Goal: Check status: Check status

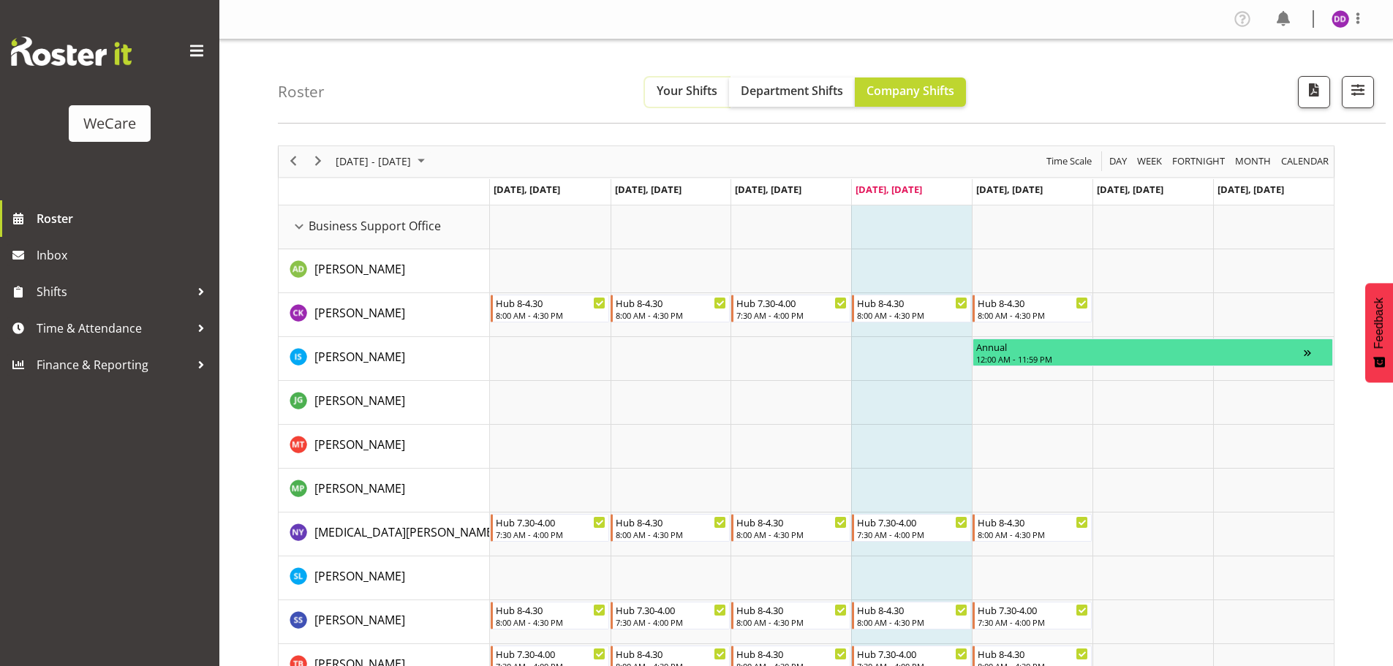
click at [680, 95] on span "Your Shifts" at bounding box center [686, 91] width 61 height 16
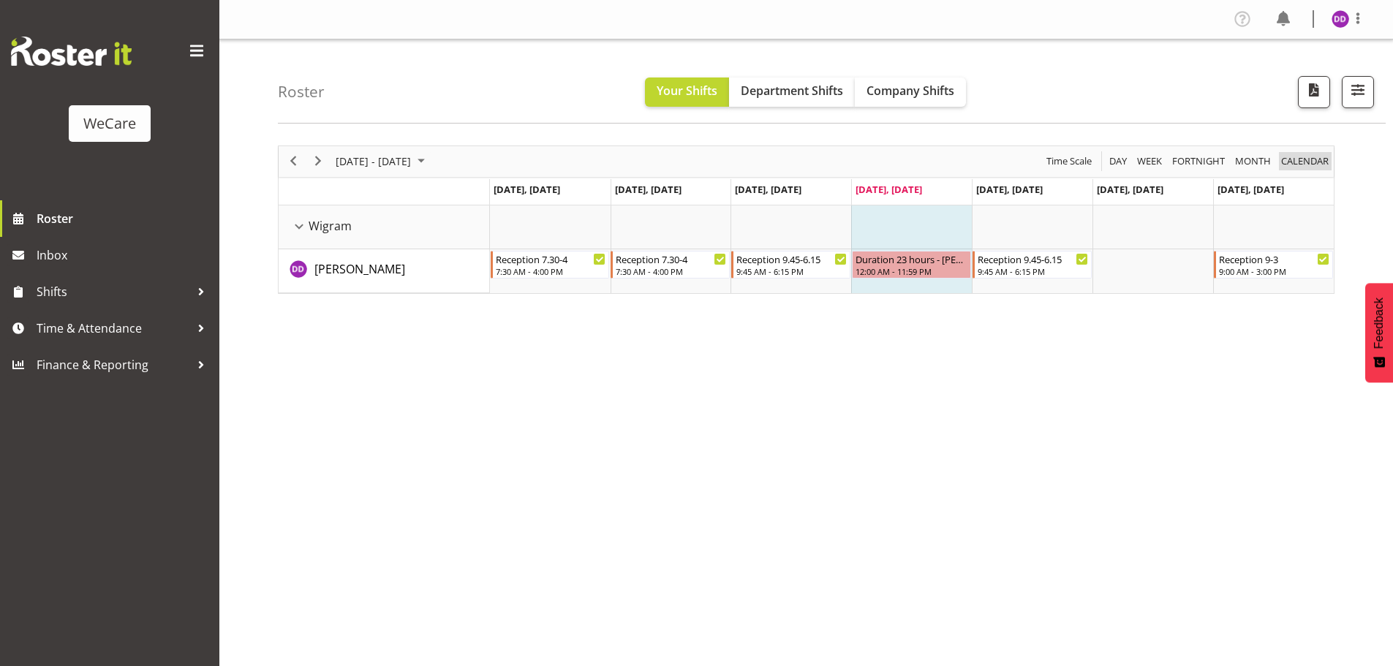
click at [1311, 165] on span "calendar" at bounding box center [1304, 161] width 50 height 18
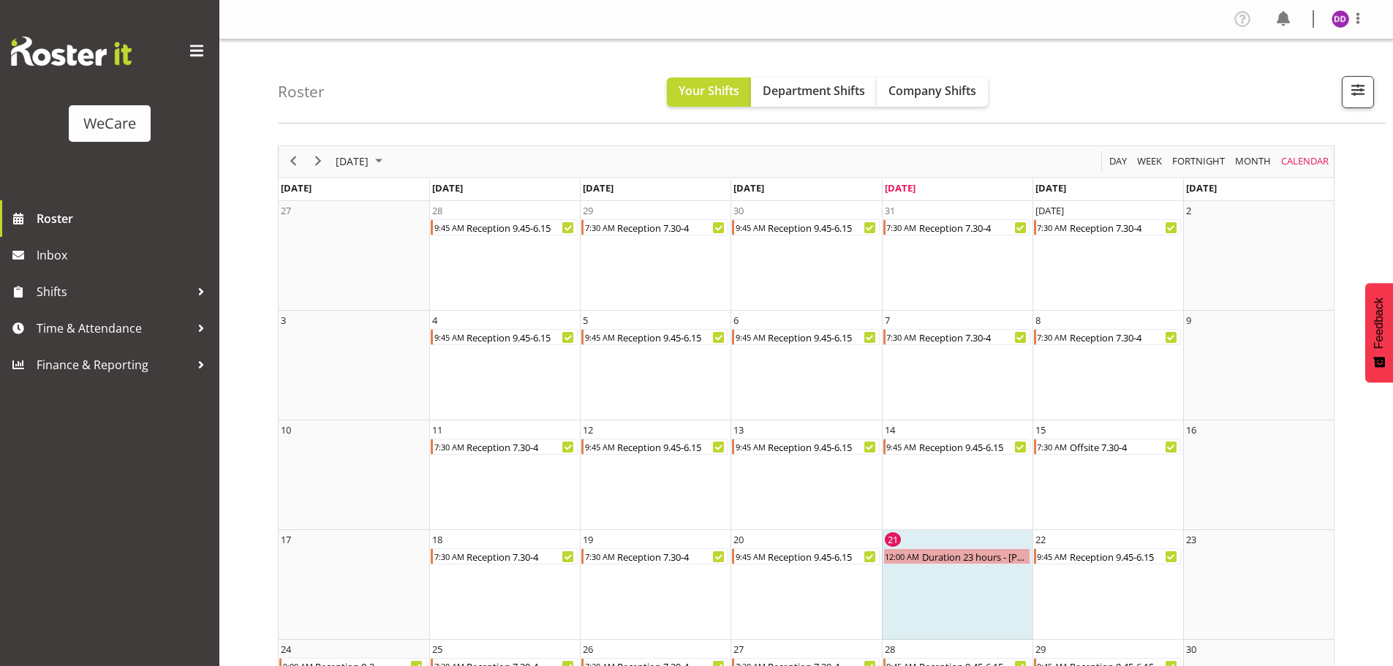
click at [368, 151] on div "[DATE]" at bounding box center [360, 161] width 61 height 31
click at [393, 328] on span "Oct" at bounding box center [400, 325] width 33 height 33
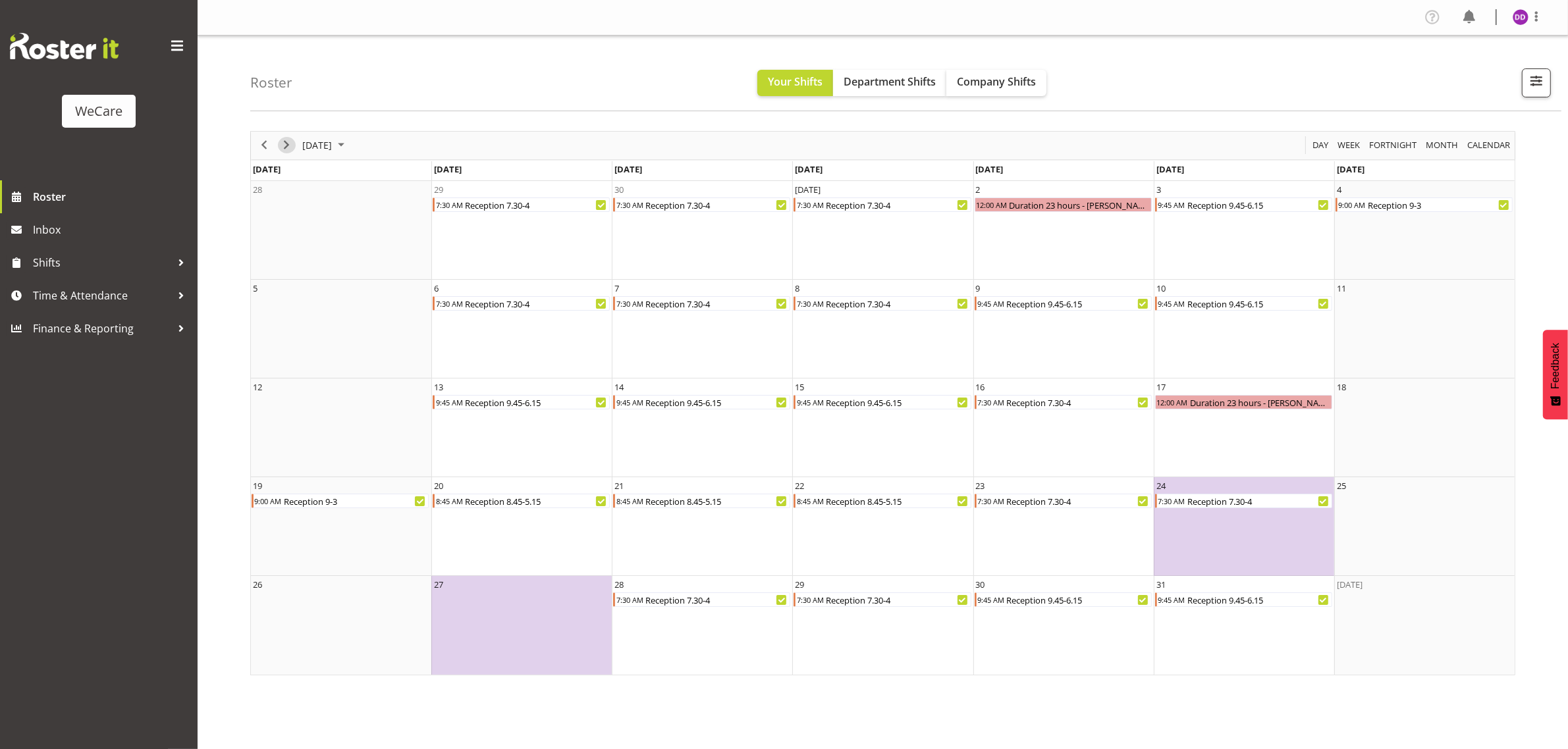
click at [292, 145] on span "Next" at bounding box center [286, 145] width 16 height 16
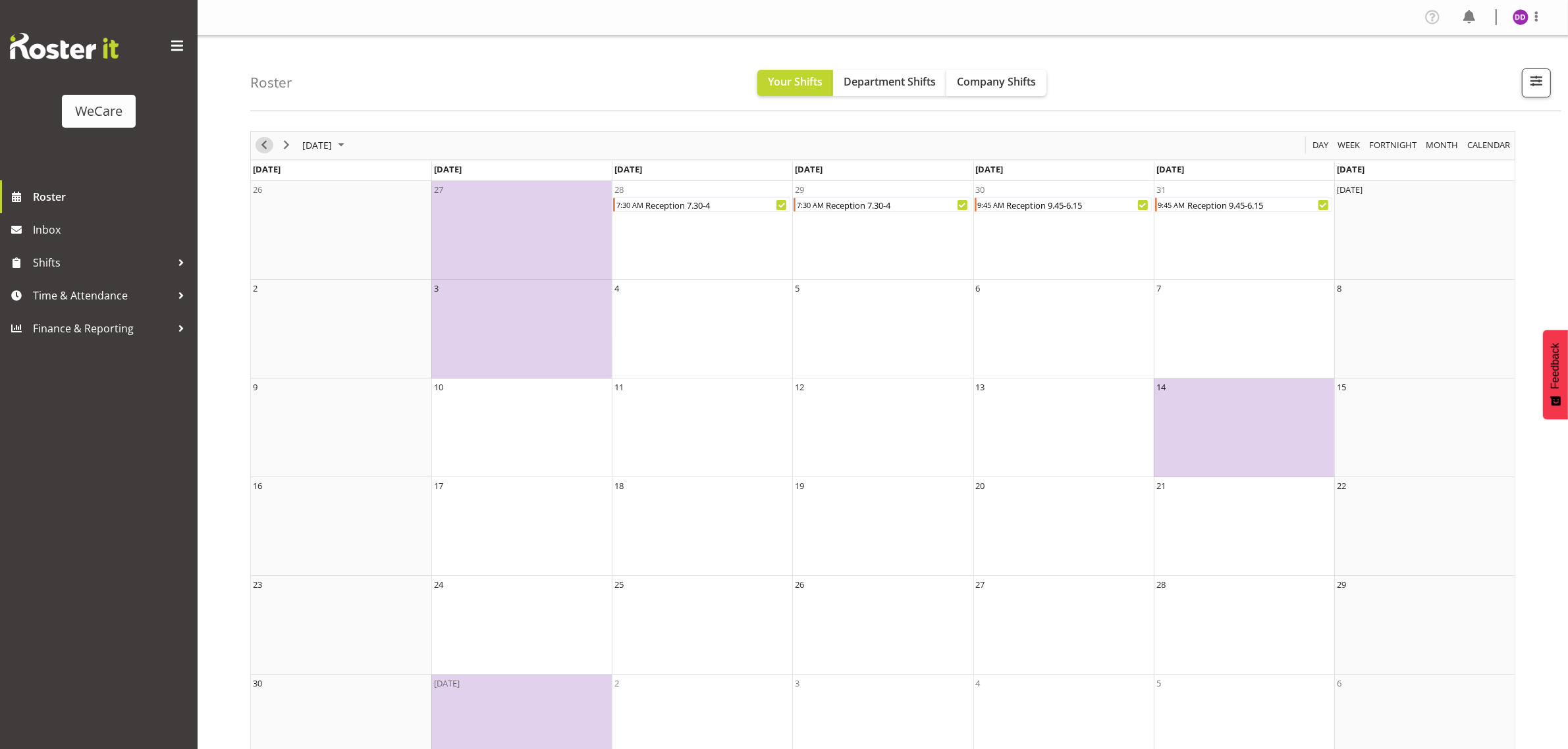
click at [270, 143] on span "Previous" at bounding box center [264, 145] width 16 height 16
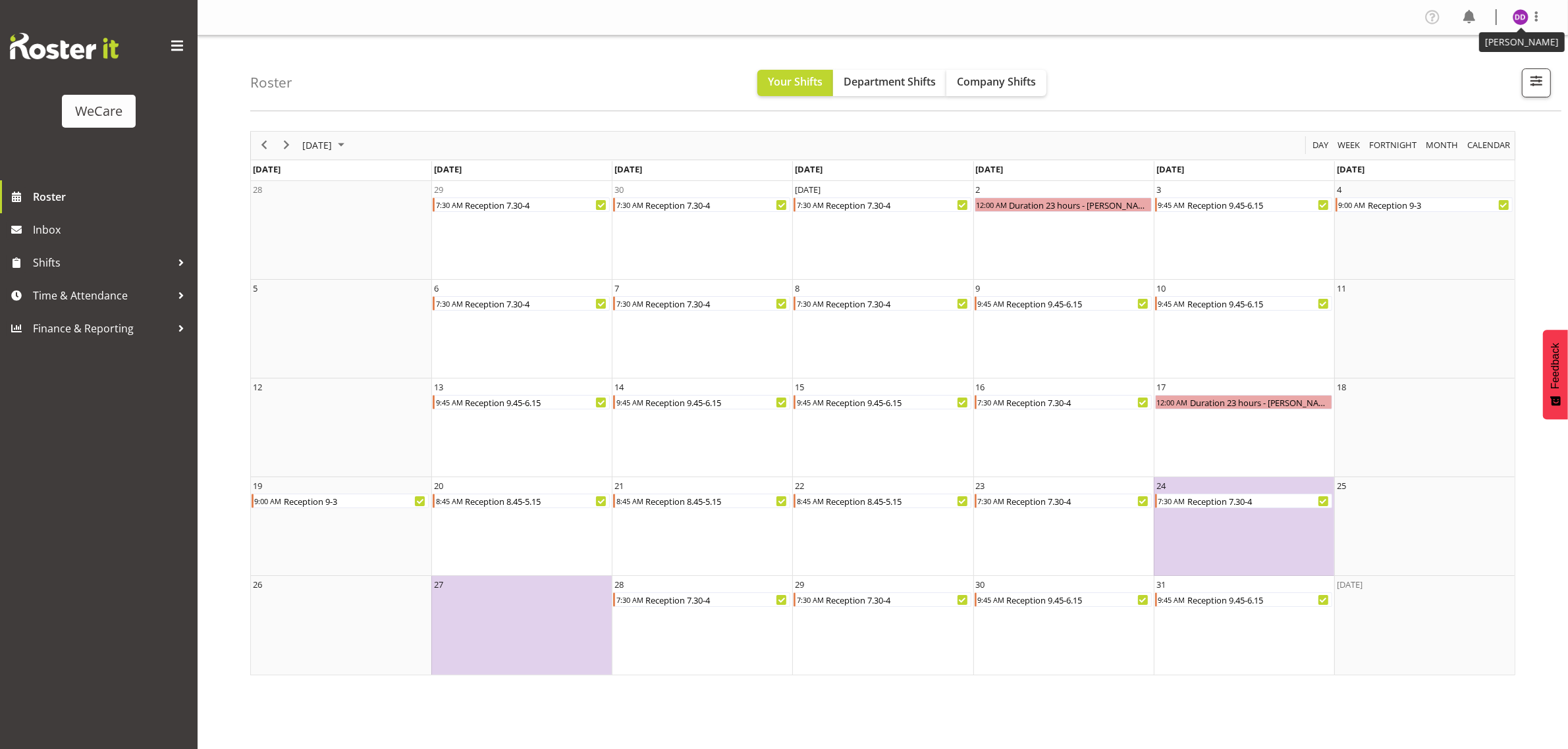
click at [1254, 23] on img at bounding box center [1520, 17] width 16 height 16
click at [1254, 73] on link "Log Out" at bounding box center [1481, 69] width 126 height 23
